Goal: Find specific page/section

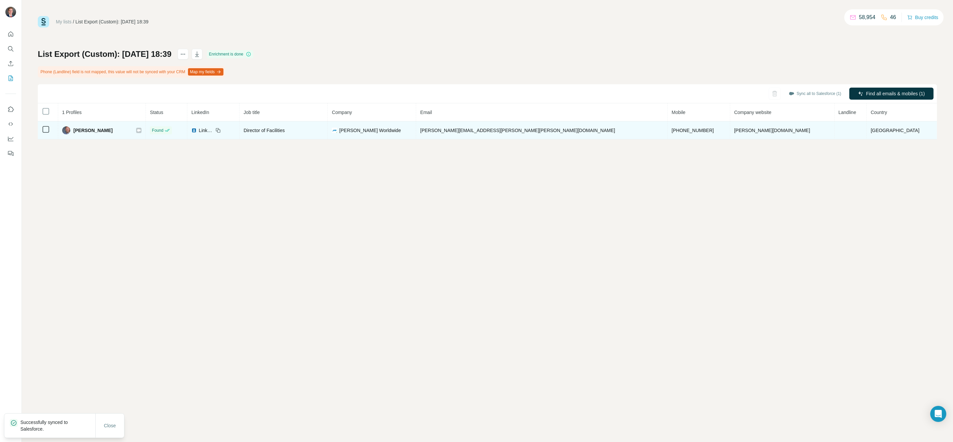
click at [141, 132] on div at bounding box center [138, 130] width 5 height 5
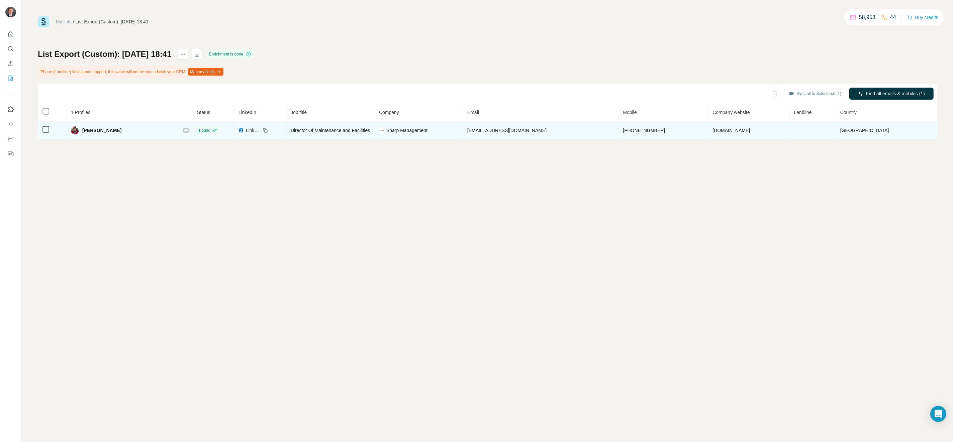
click at [188, 128] on icon at bounding box center [186, 130] width 4 height 5
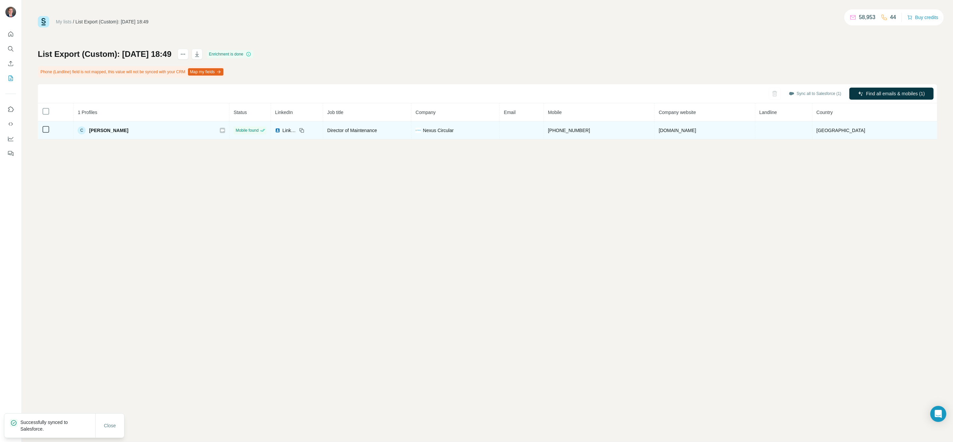
click at [221, 131] on icon at bounding box center [223, 130] width 4 height 2
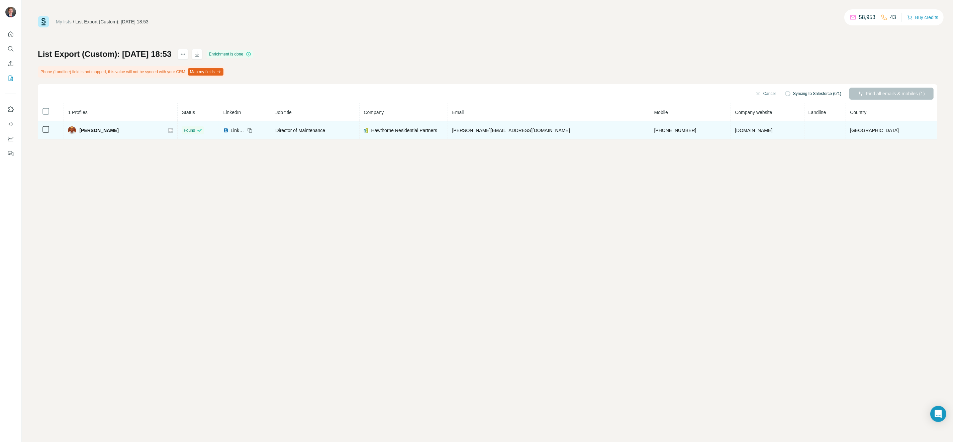
click at [173, 130] on icon at bounding box center [171, 130] width 4 height 2
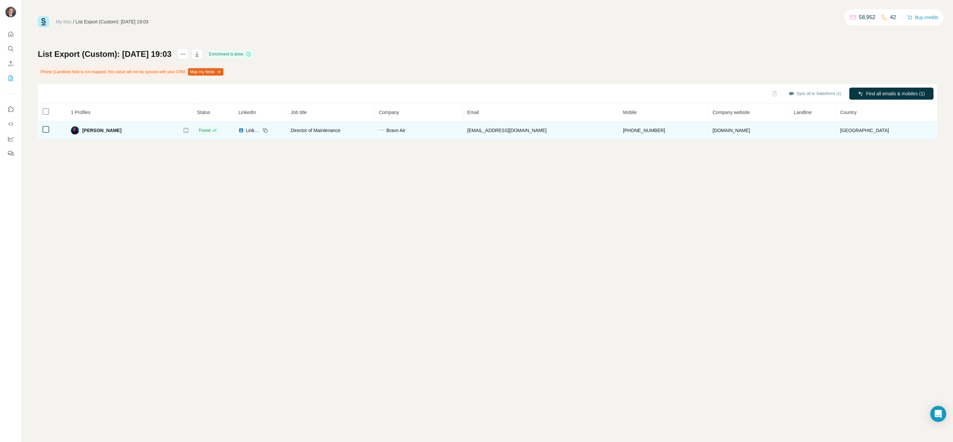
drag, startPoint x: 747, startPoint y: 129, endPoint x: 699, endPoint y: 131, distance: 48.5
click at [699, 131] on tr "[PERSON_NAME] Found LinkedIn Director of Maintenance Bravo Air [EMAIL_ADDRESS][…" at bounding box center [487, 130] width 899 height 18
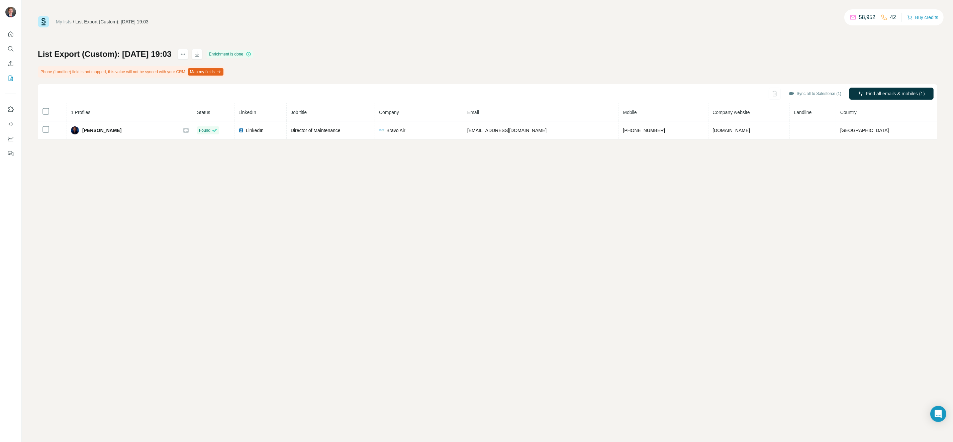
copy tr "[DOMAIN_NAME]"
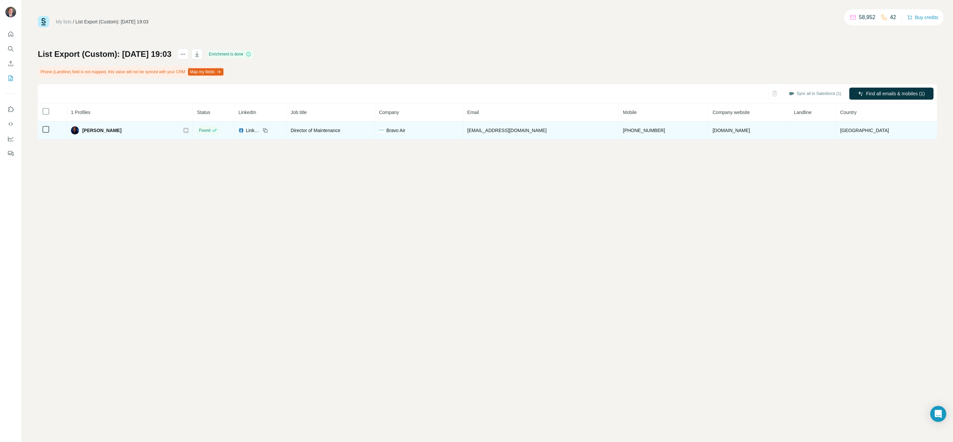
click at [188, 131] on icon at bounding box center [186, 130] width 4 height 5
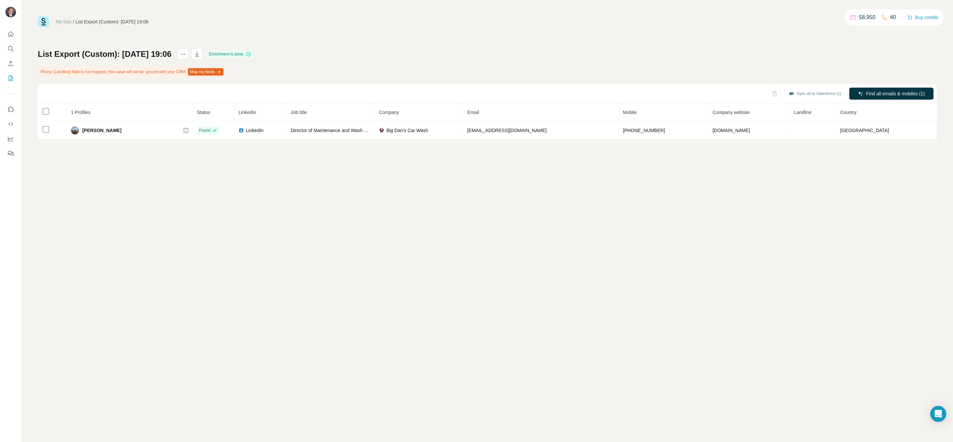
click at [180, 114] on th "1 Profiles" at bounding box center [130, 112] width 126 height 18
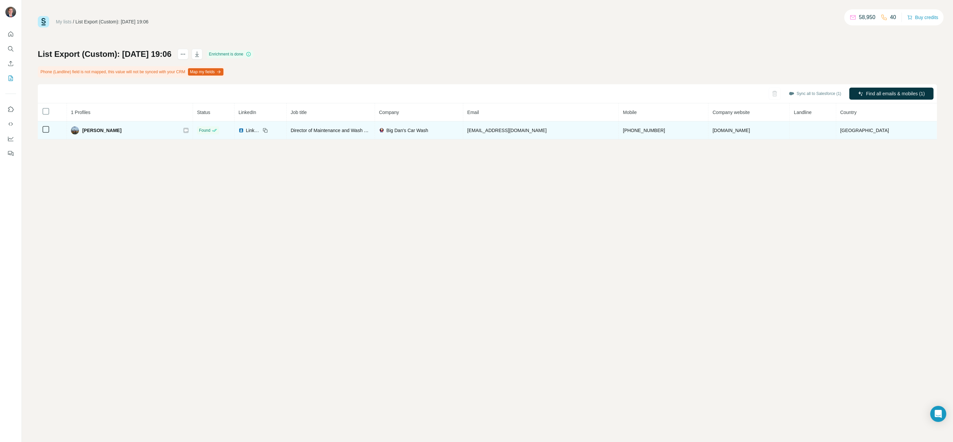
click at [184, 128] on icon at bounding box center [186, 130] width 4 height 5
